Goal: Transaction & Acquisition: Subscribe to service/newsletter

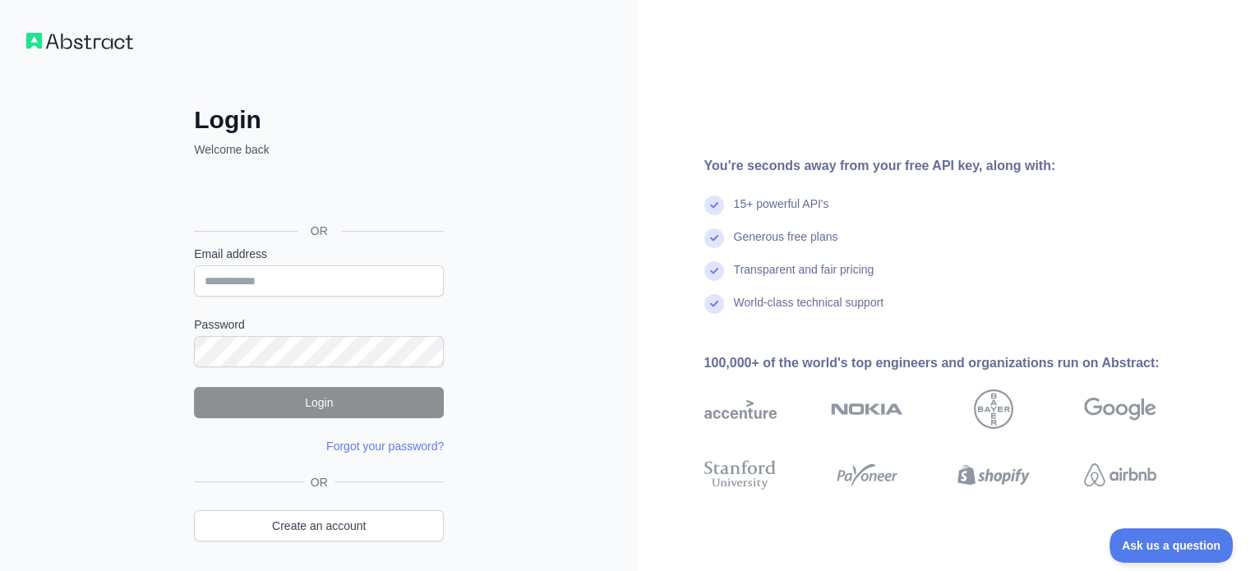
scroll to position [53, 0]
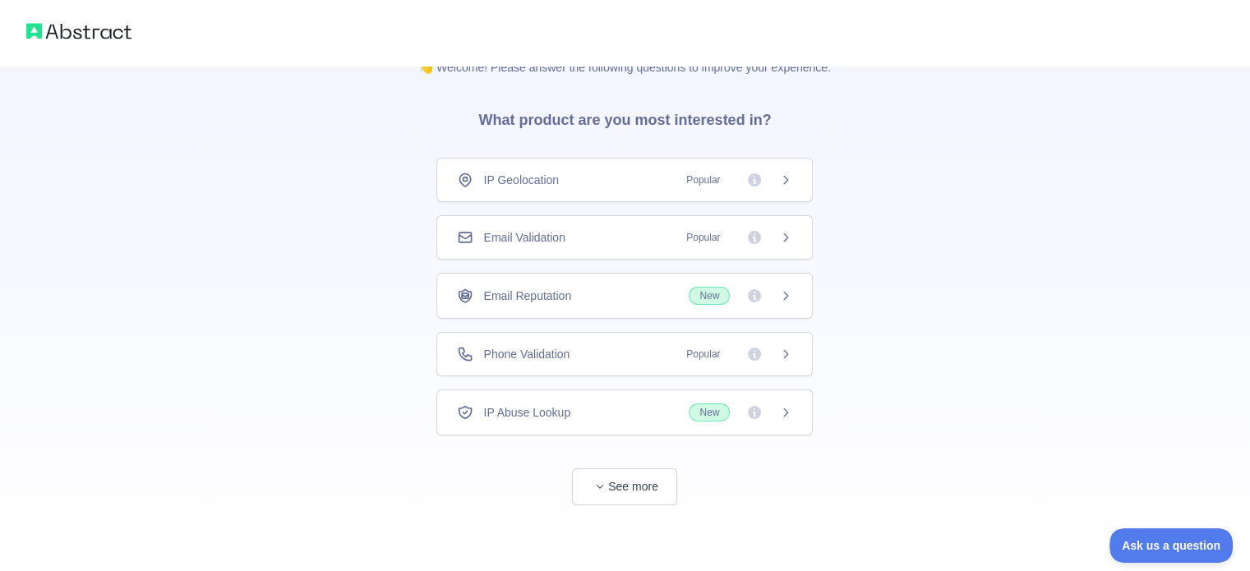
scroll to position [30, 0]
click at [778, 358] on span "Popular" at bounding box center [734, 357] width 116 height 16
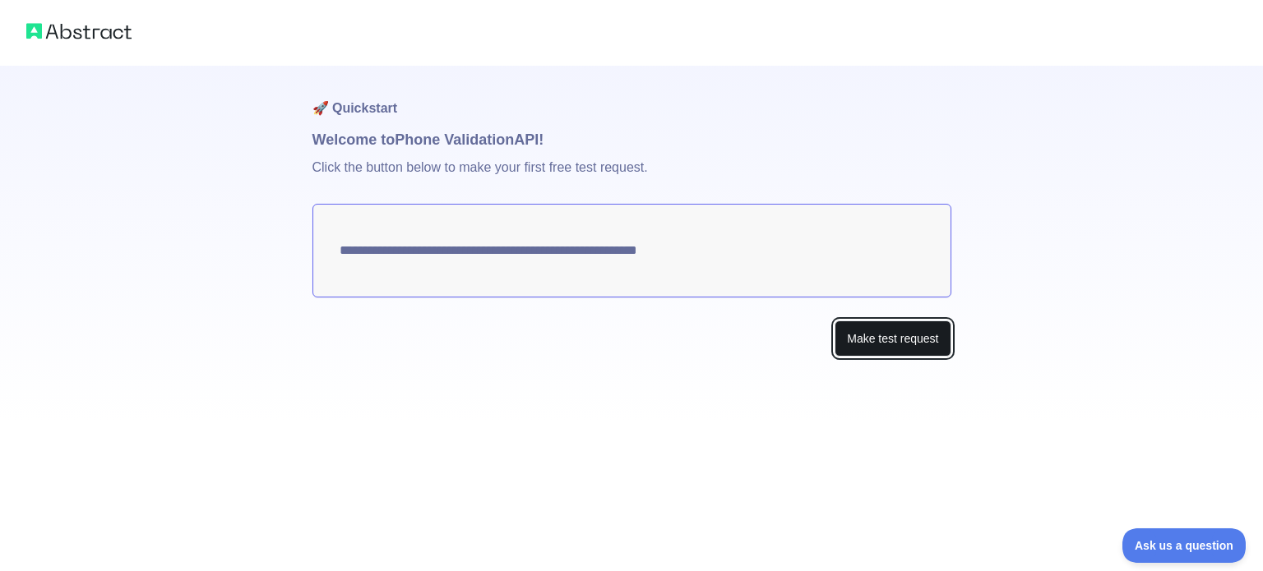
click at [894, 339] on button "Make test request" at bounding box center [892, 339] width 116 height 37
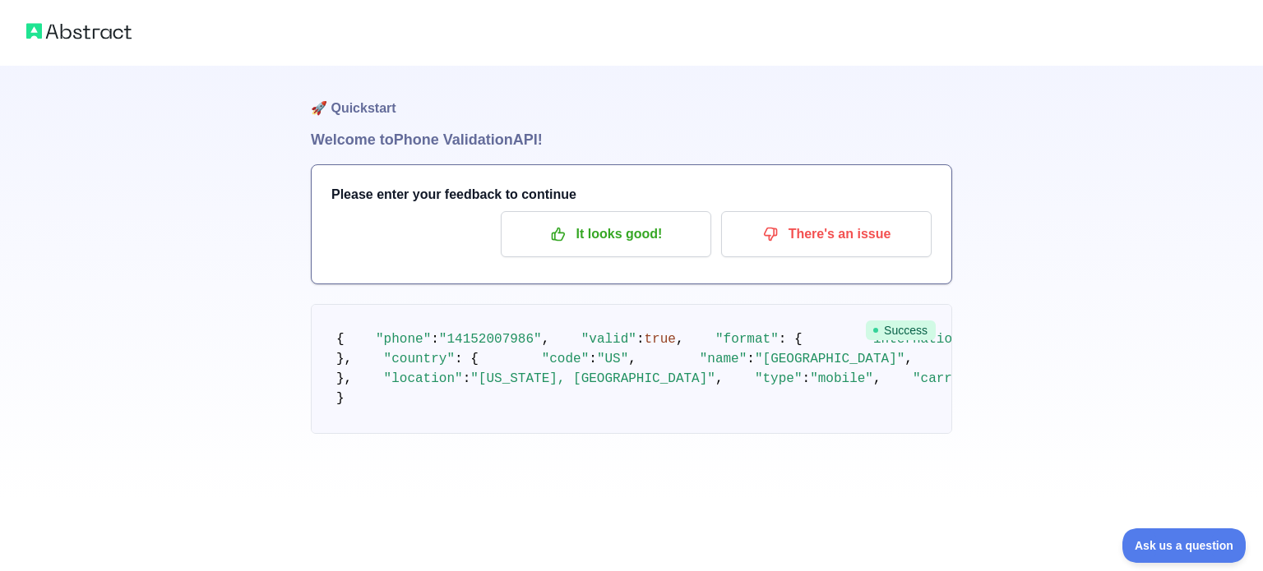
click at [674, 257] on div "Please enter your feedback to continue It looks good! There's an issue" at bounding box center [631, 224] width 639 height 118
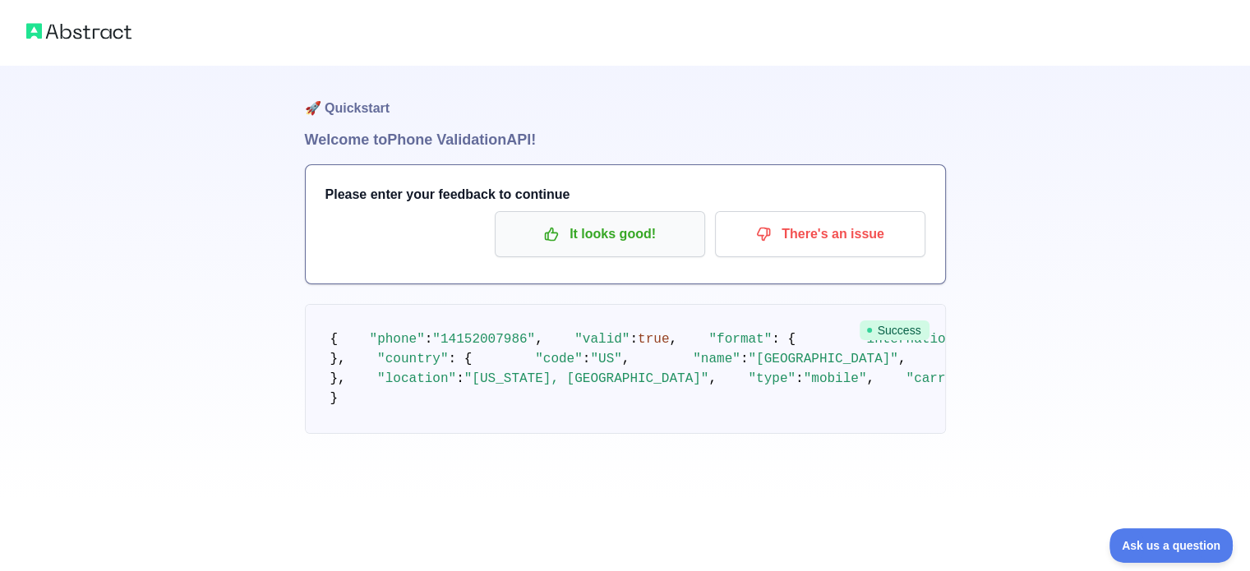
click at [585, 249] on button "It looks good!" at bounding box center [600, 234] width 210 height 46
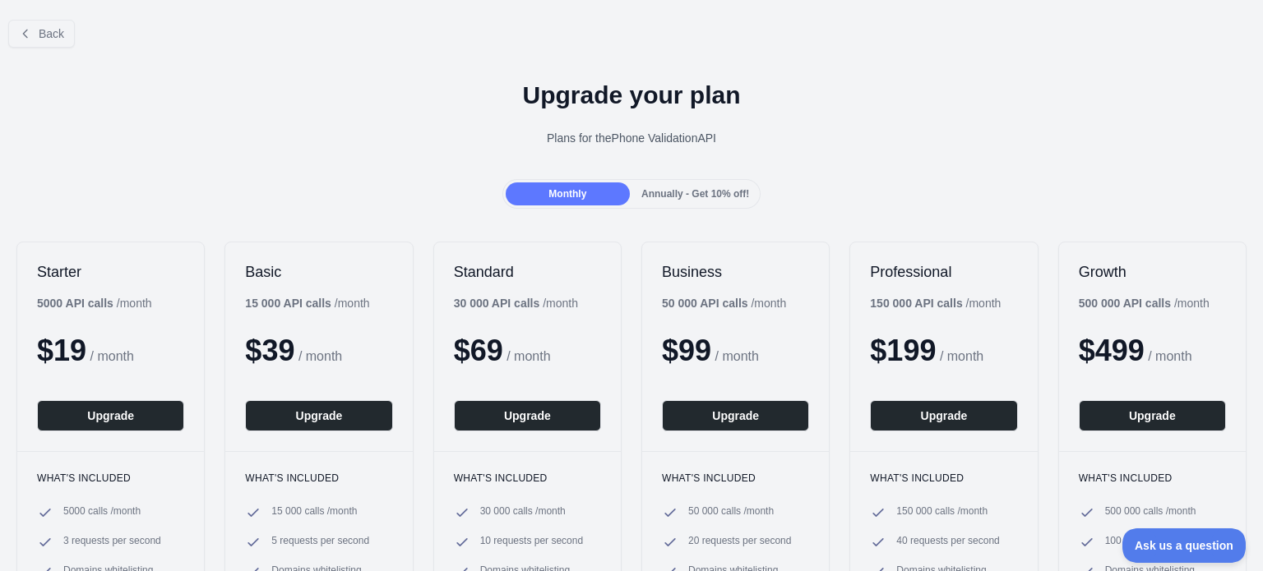
click at [701, 191] on span "Annually - Get 10% off!" at bounding box center [695, 194] width 108 height 12
